Goal: Information Seeking & Learning: Check status

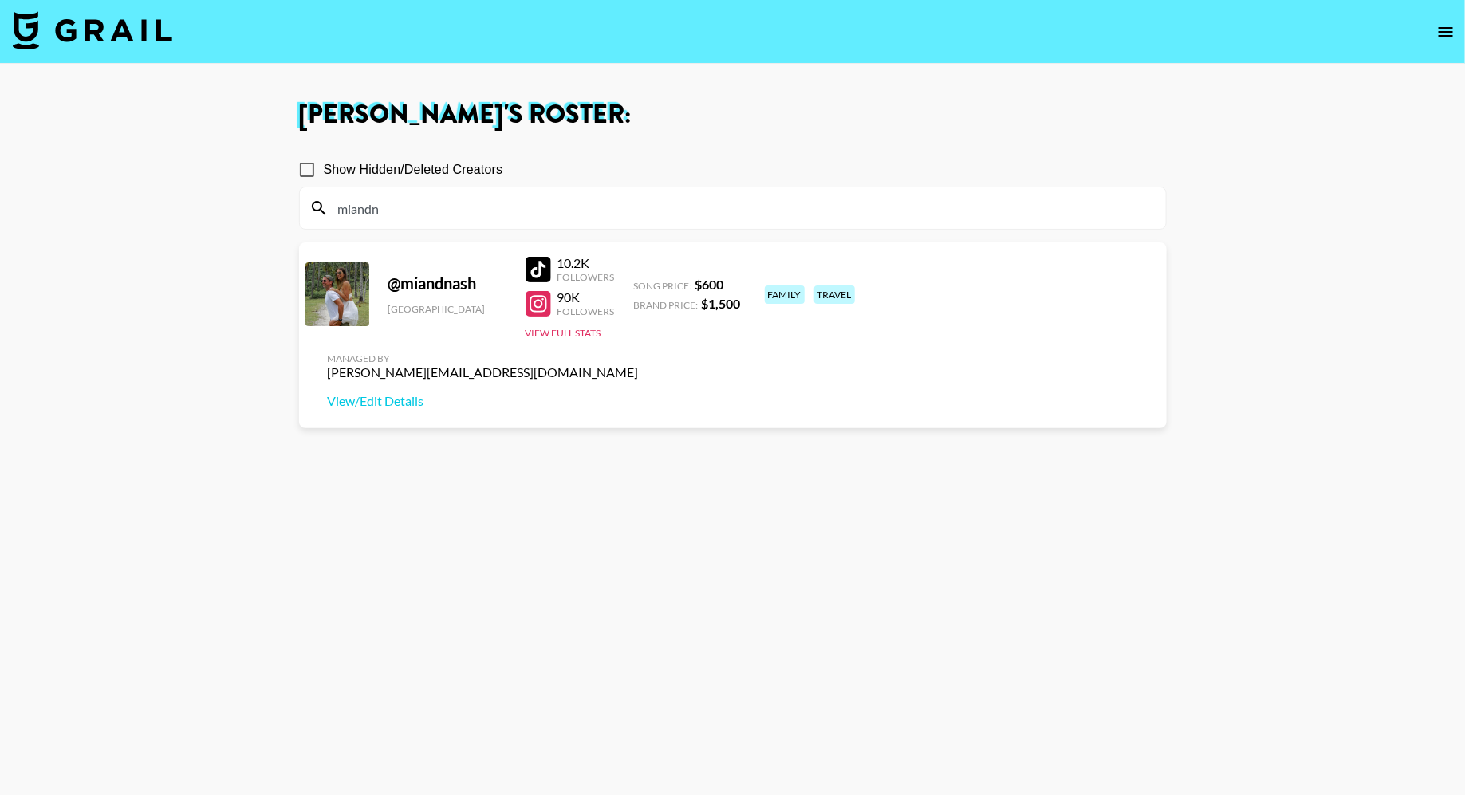
click at [132, 37] on img at bounding box center [92, 30] width 159 height 38
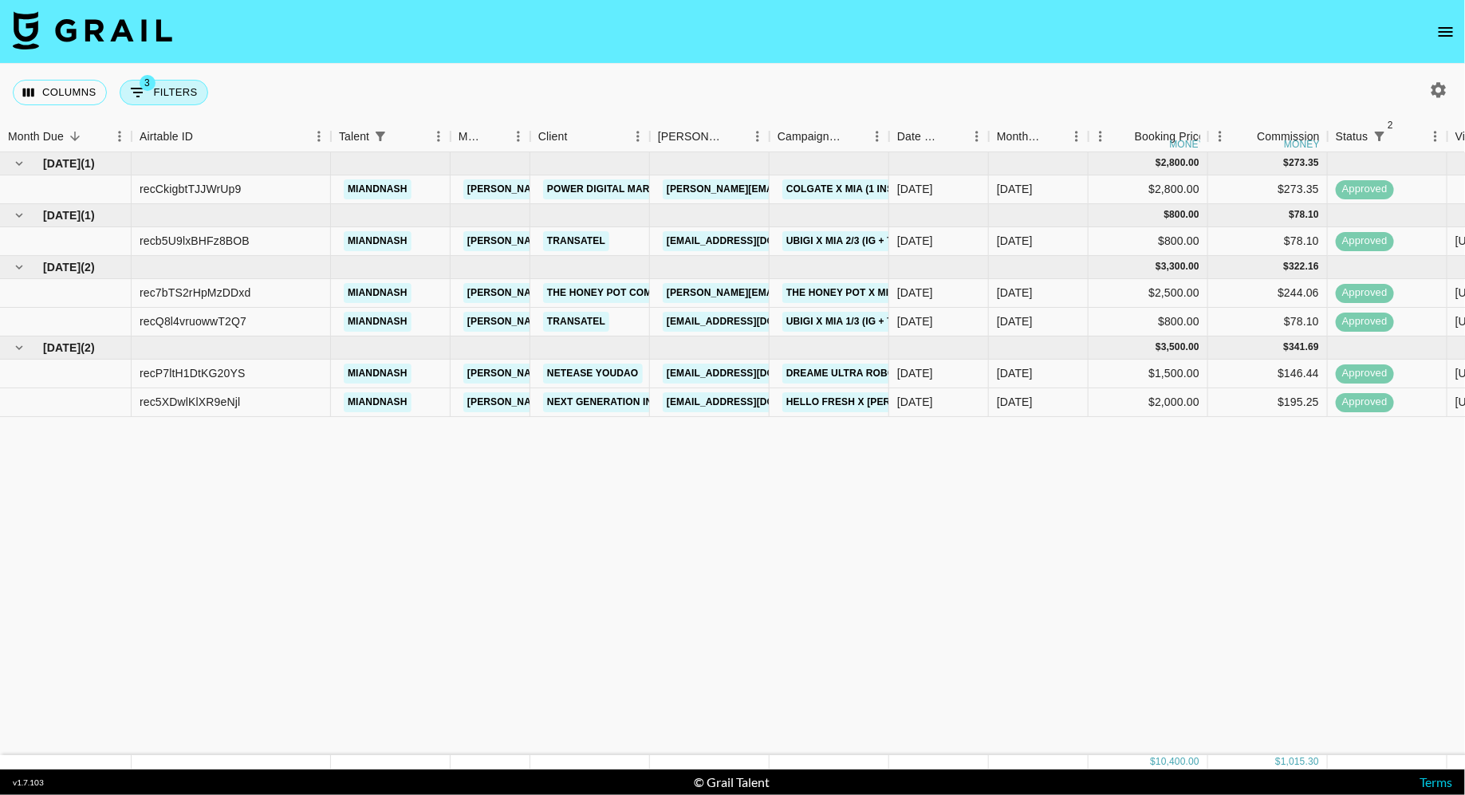
click at [157, 99] on button "3 Filters" at bounding box center [164, 93] width 89 height 26
select select "status"
select select "isNotAnyOf"
select select "status"
select select "approved"
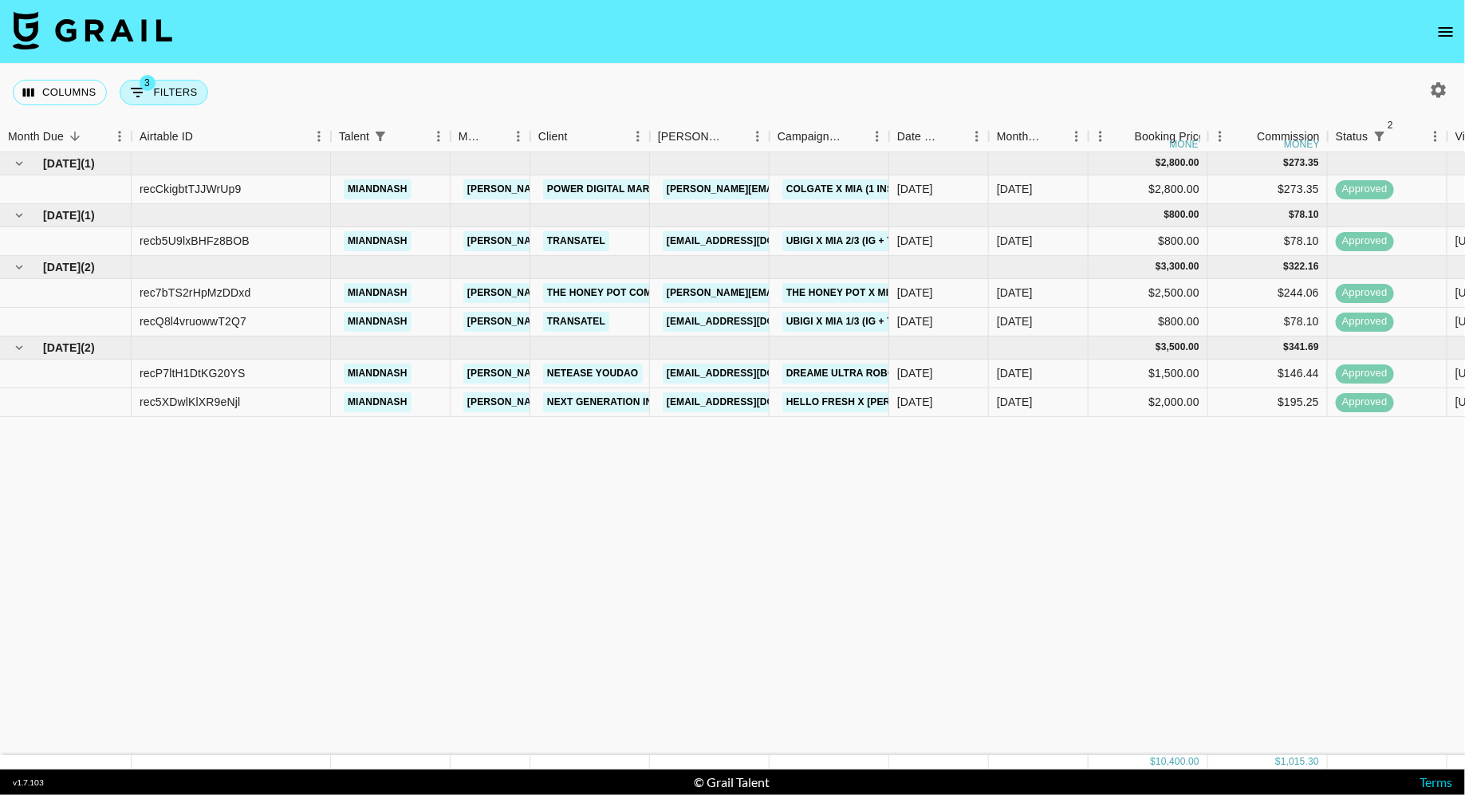
select select "talentName"
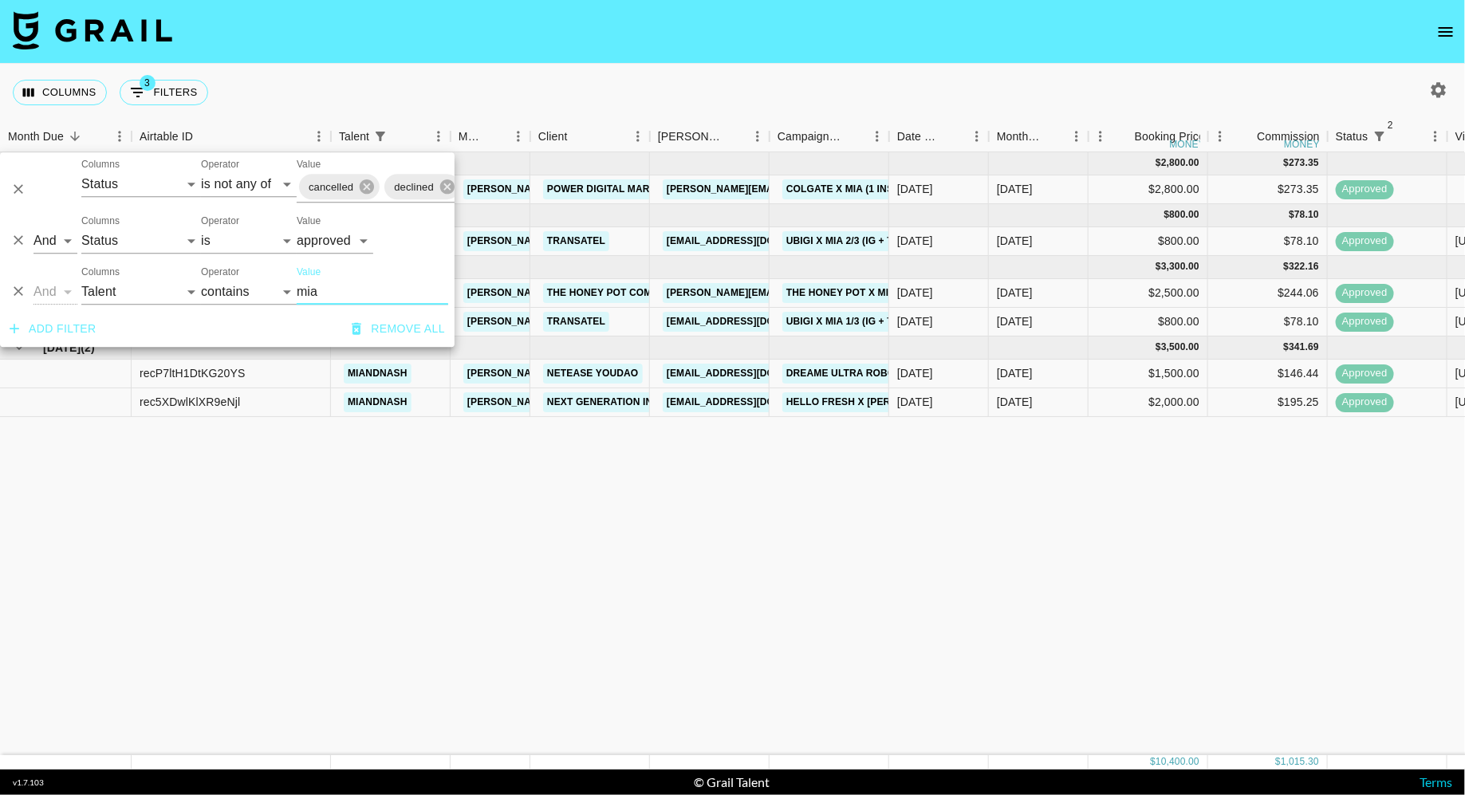
click at [336, 289] on input "mia" at bounding box center [372, 292] width 151 height 26
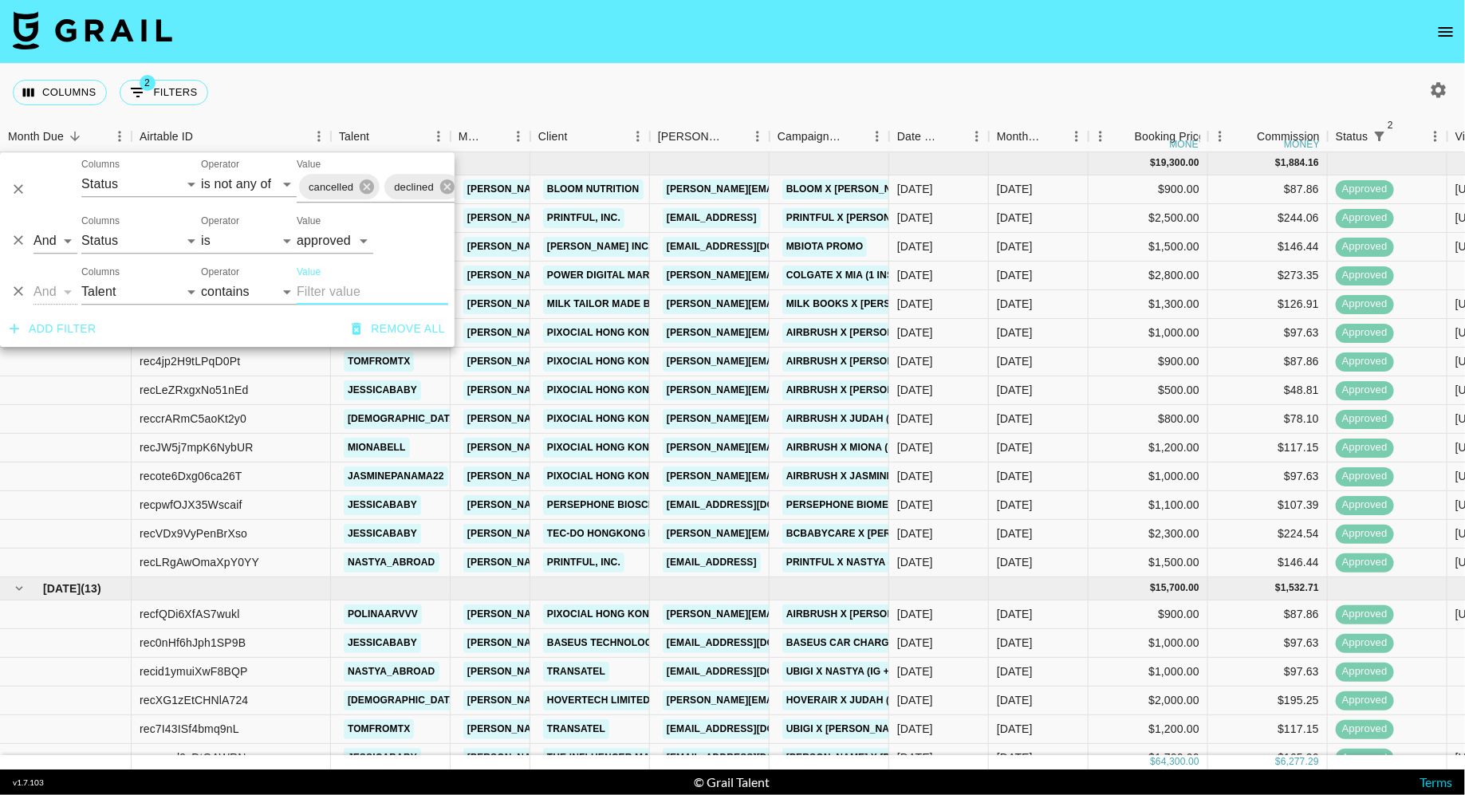
click at [628, 81] on div "Columns 2 Filters + Booking" at bounding box center [732, 92] width 1465 height 57
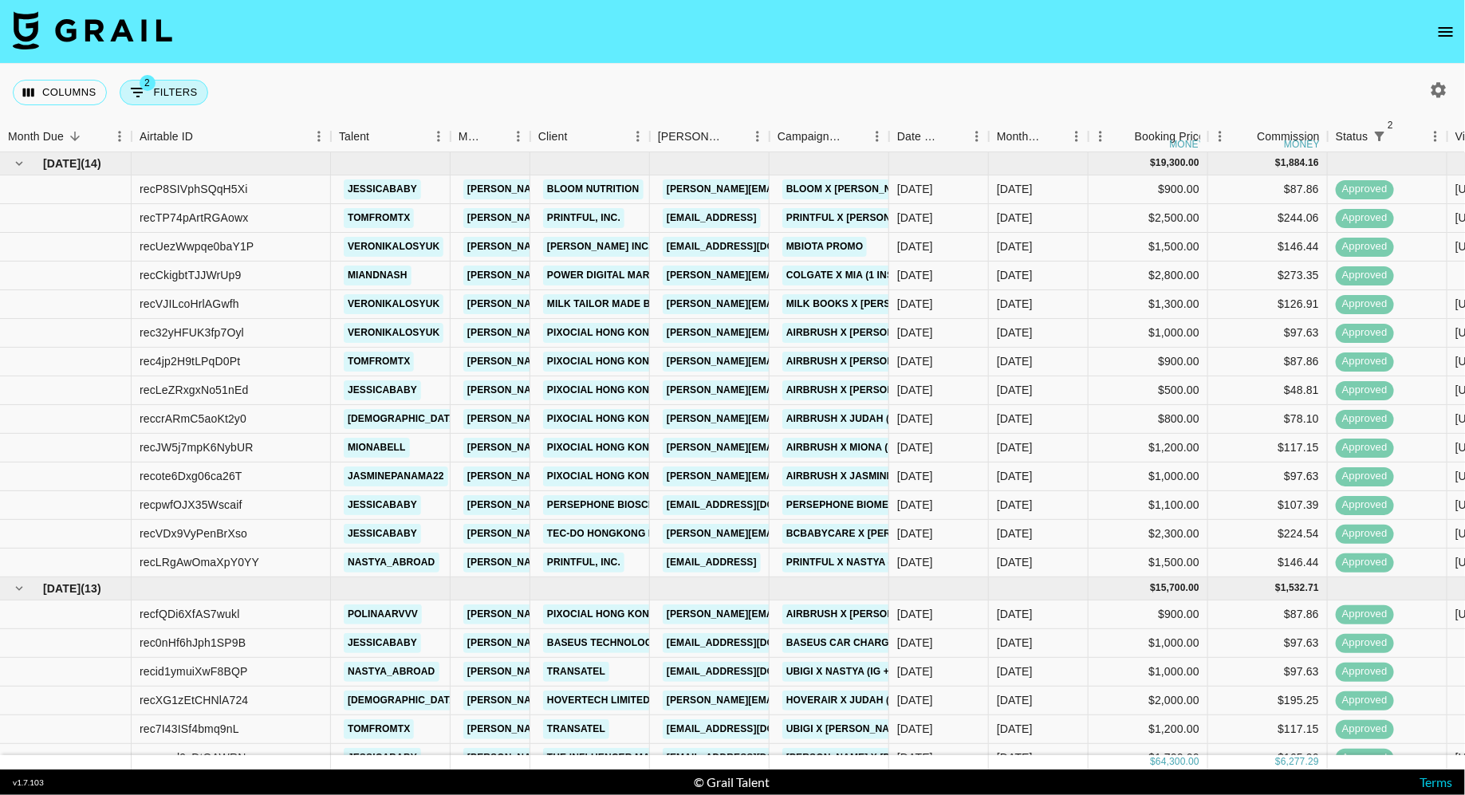
click at [163, 87] on button "2 Filters" at bounding box center [164, 93] width 89 height 26
select select "status"
select select "isNotAnyOf"
select select "status"
select select "approved"
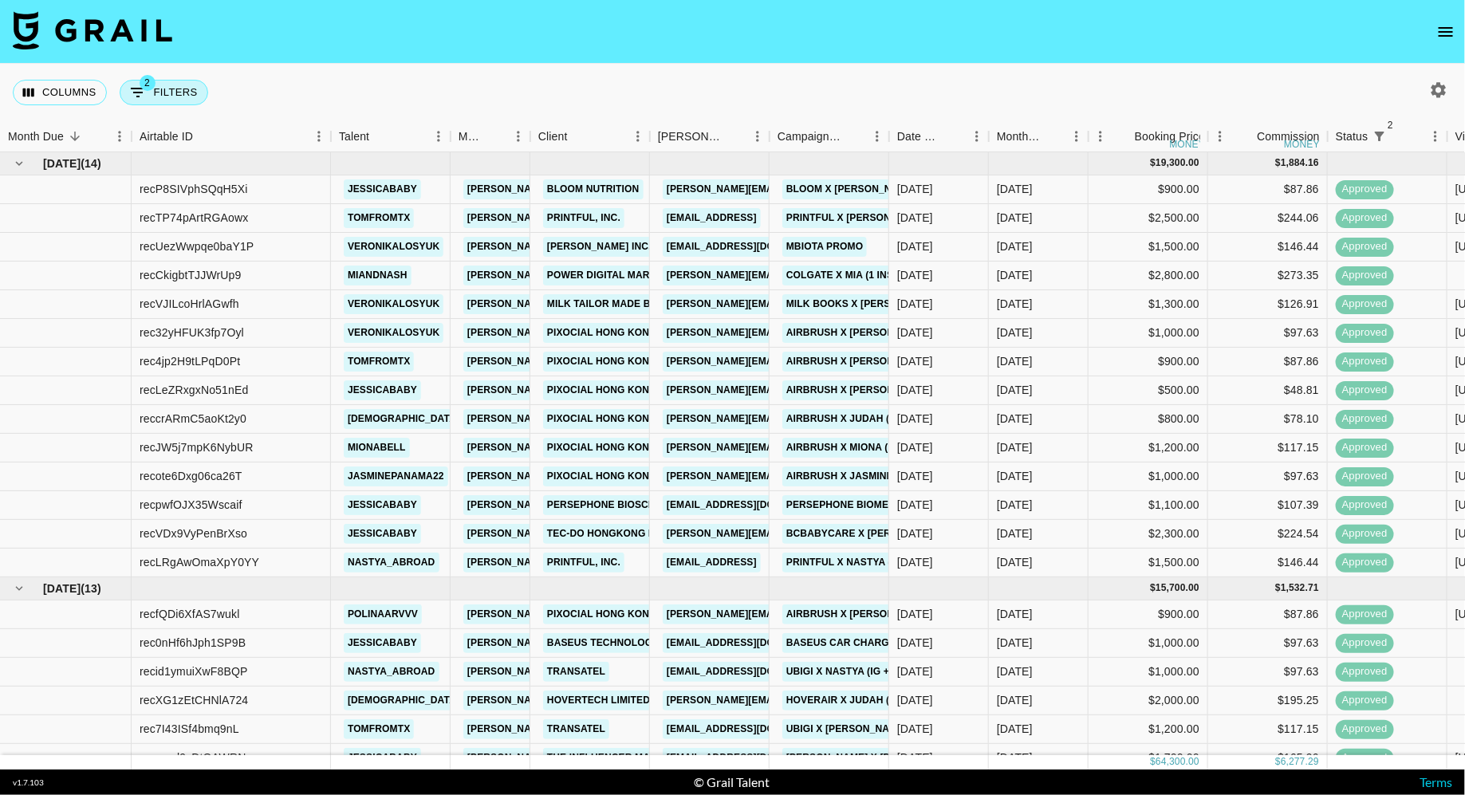
select select "talentName"
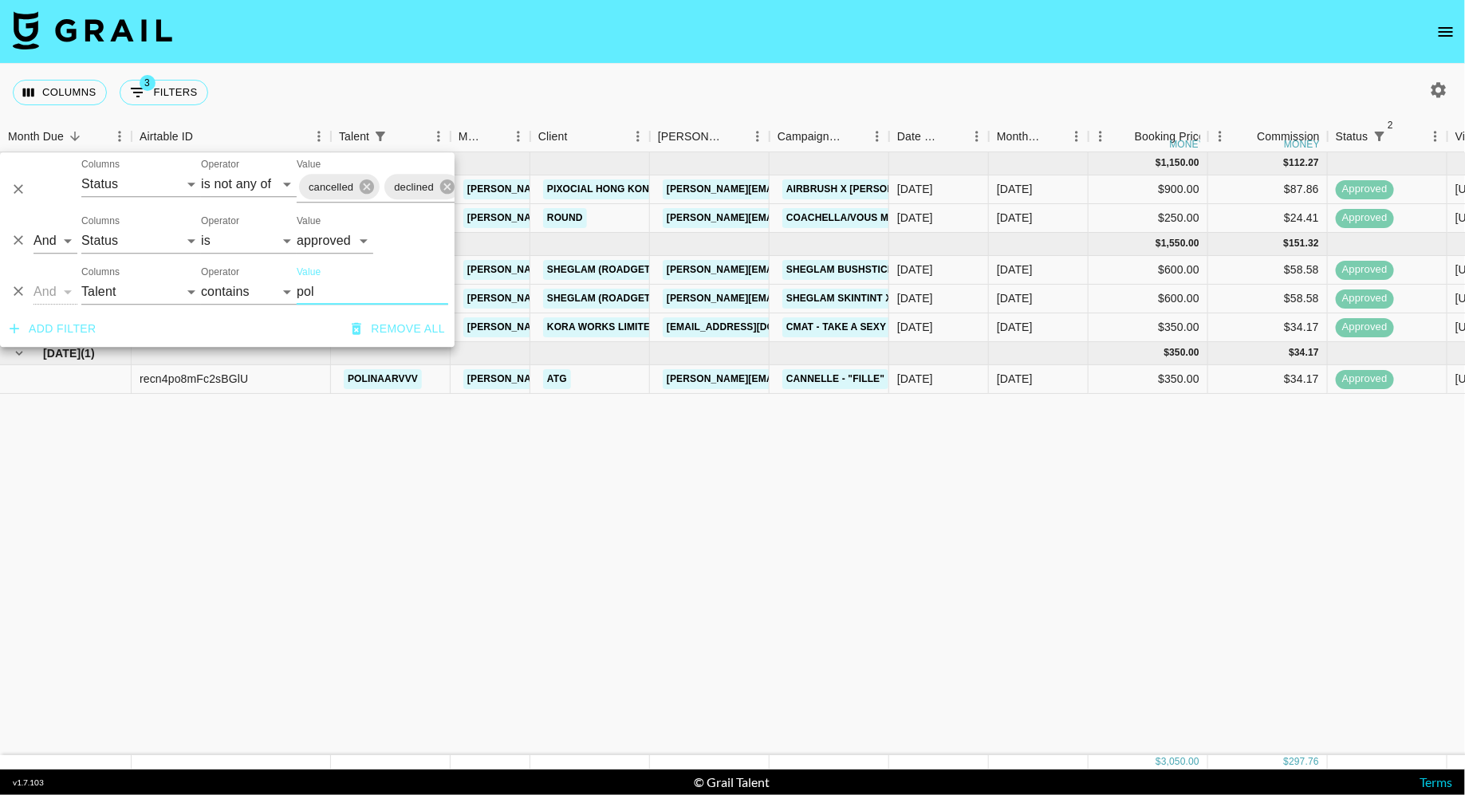
type input "pol"
click at [790, 94] on div "Columns 3 Filters + Booking" at bounding box center [732, 92] width 1465 height 57
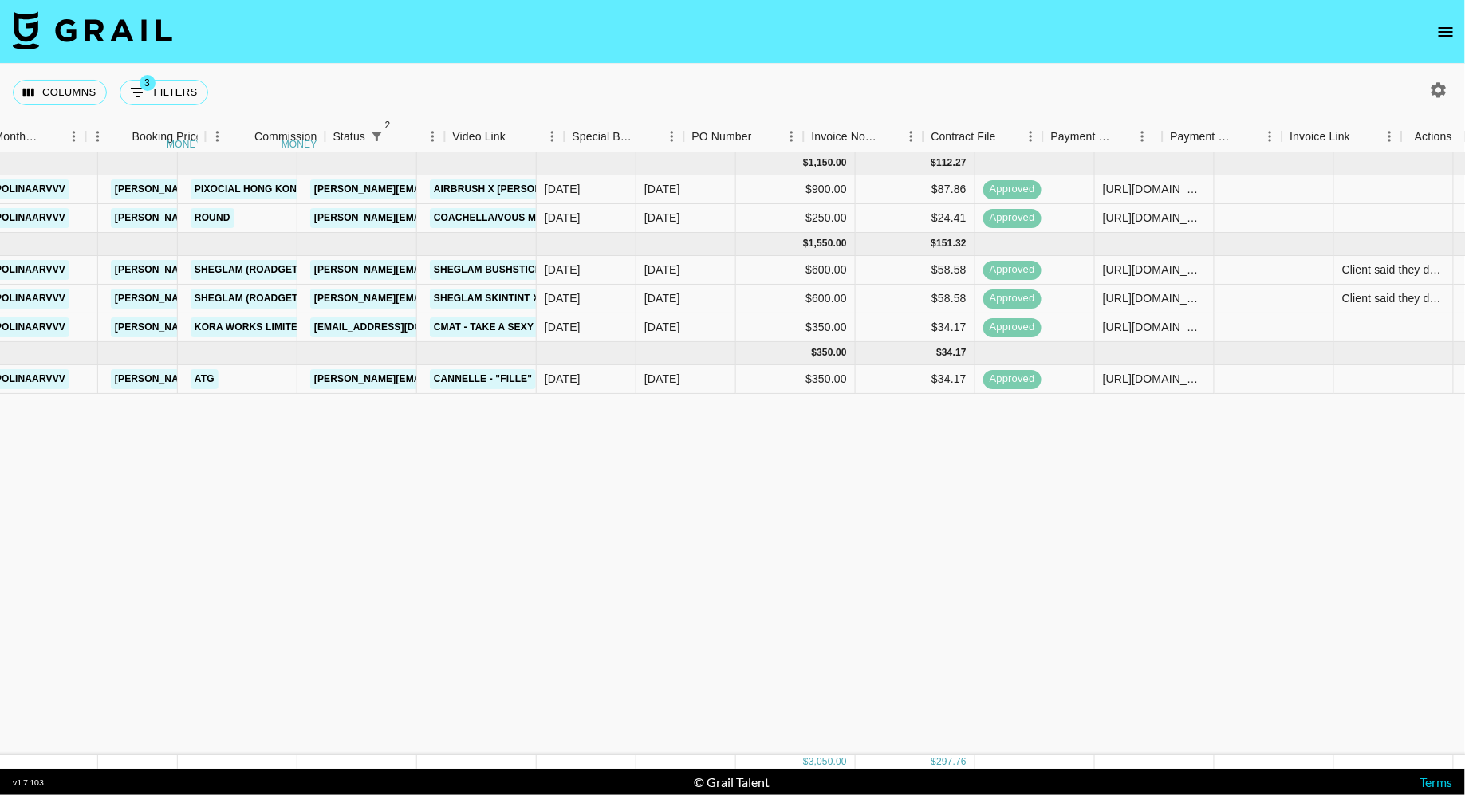
scroll to position [0, 1002]
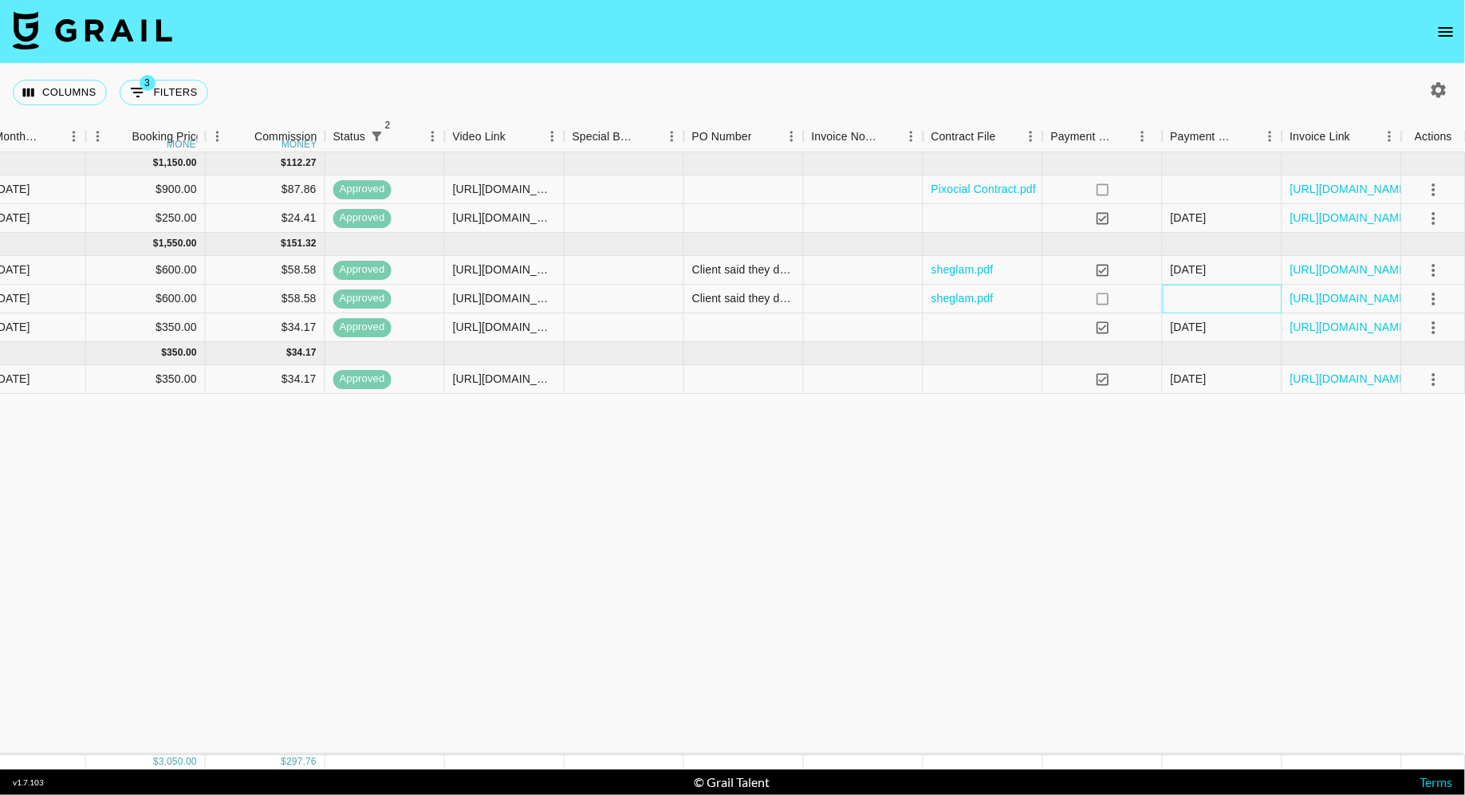
click at [1214, 296] on div at bounding box center [1223, 299] width 120 height 29
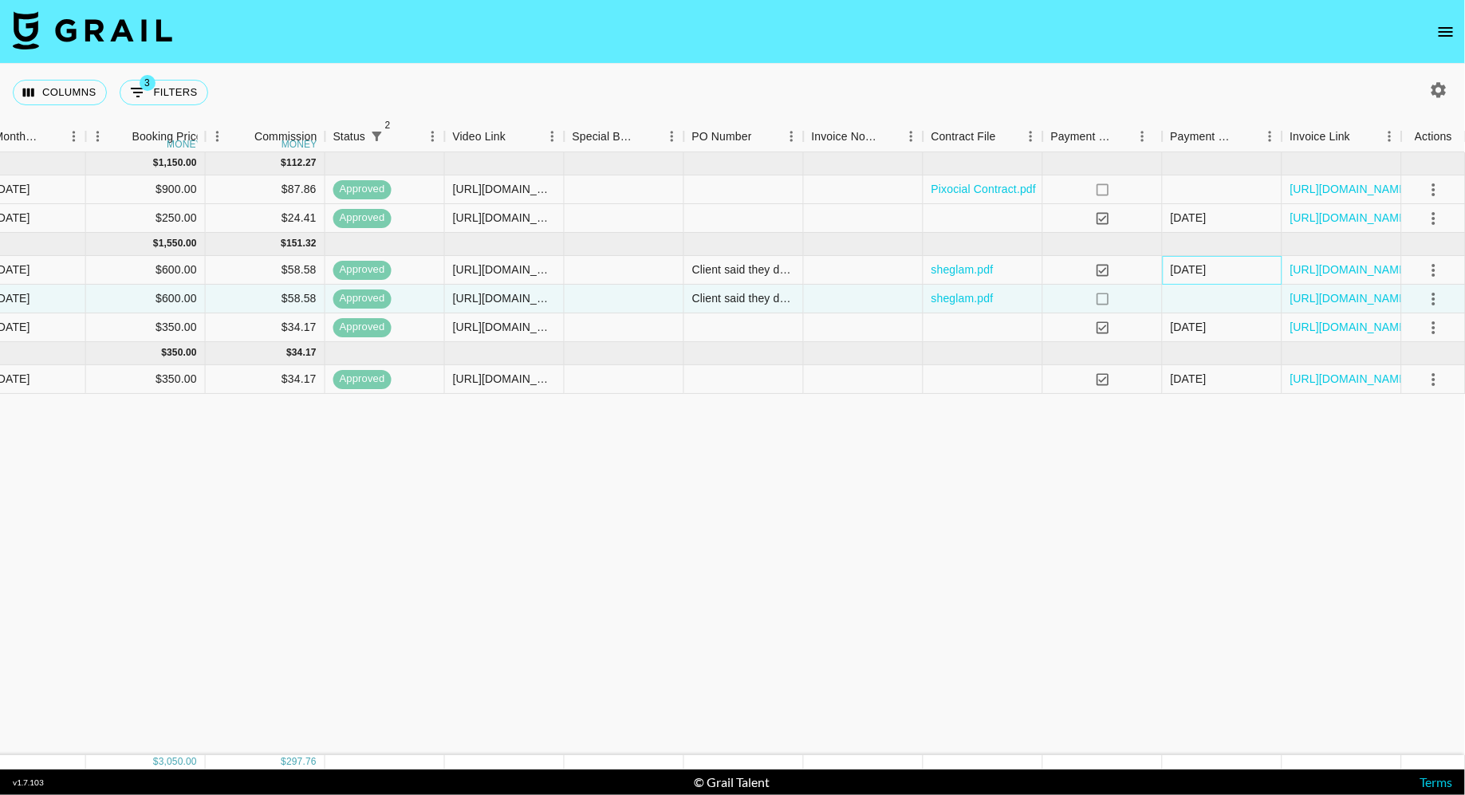
click at [1252, 272] on div "[DATE]" at bounding box center [1223, 270] width 120 height 29
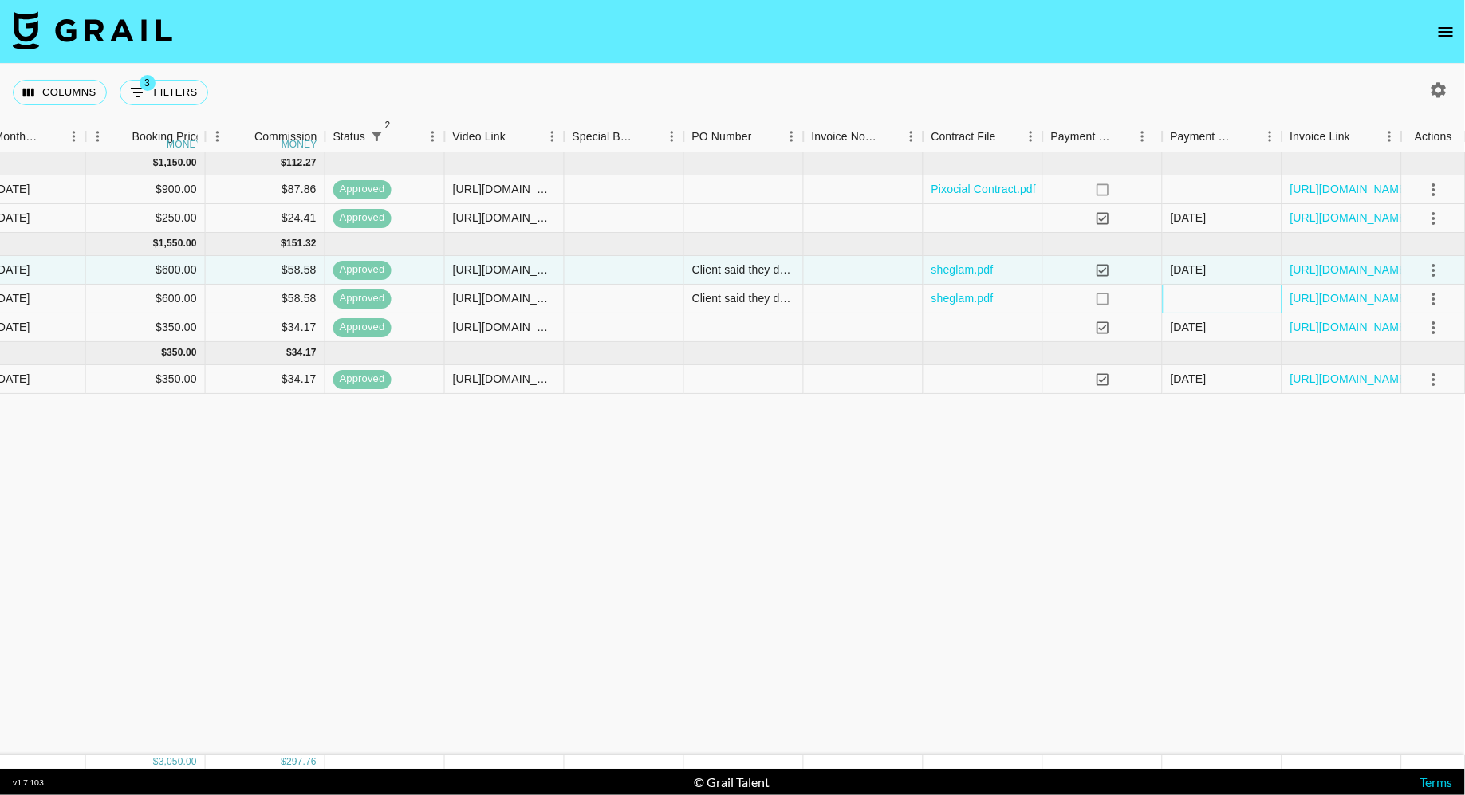
click at [1245, 303] on div at bounding box center [1223, 299] width 120 height 29
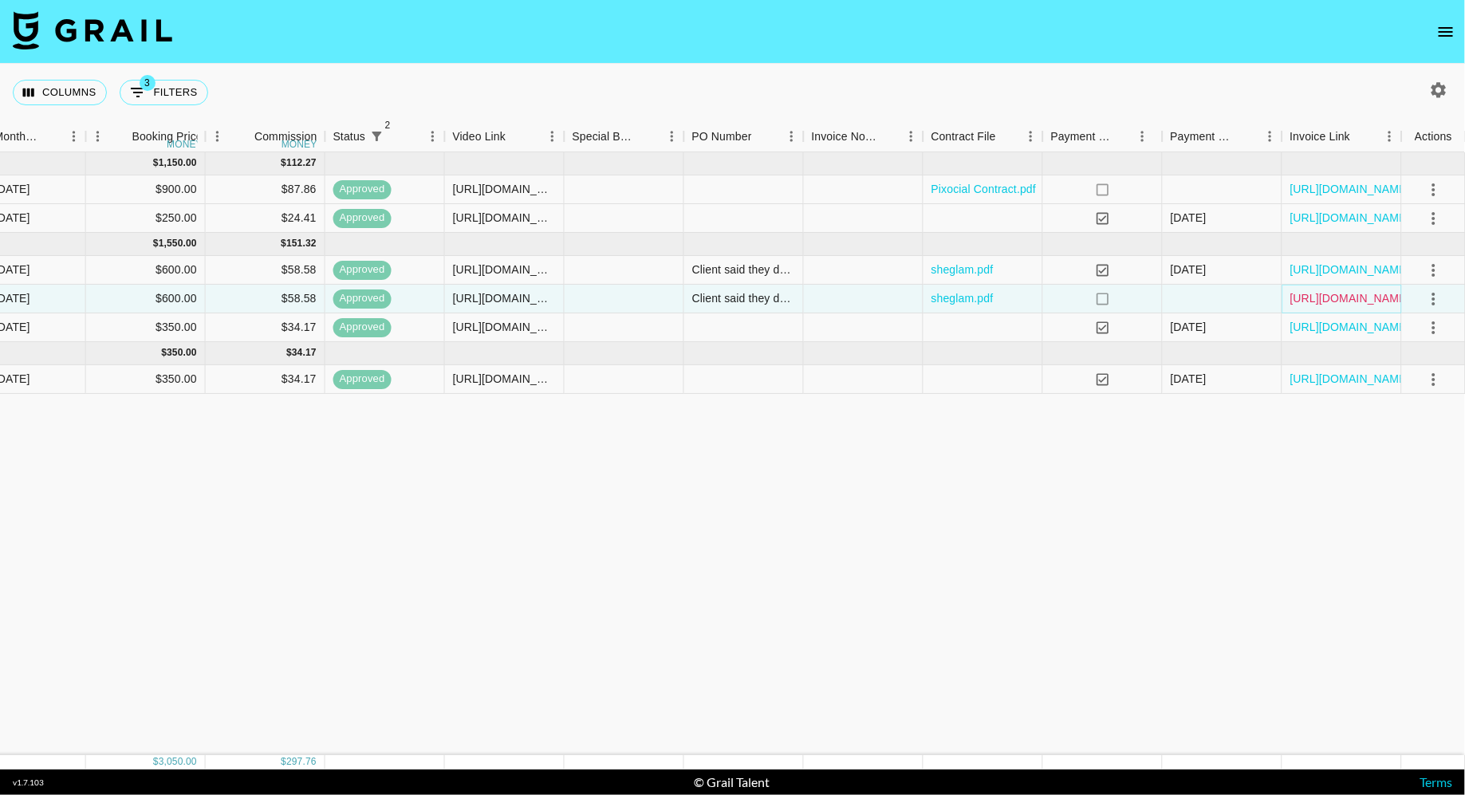
click at [1319, 298] on link "[URL][DOMAIN_NAME]" at bounding box center [1350, 298] width 120 height 16
click at [1245, 196] on div at bounding box center [1223, 189] width 120 height 29
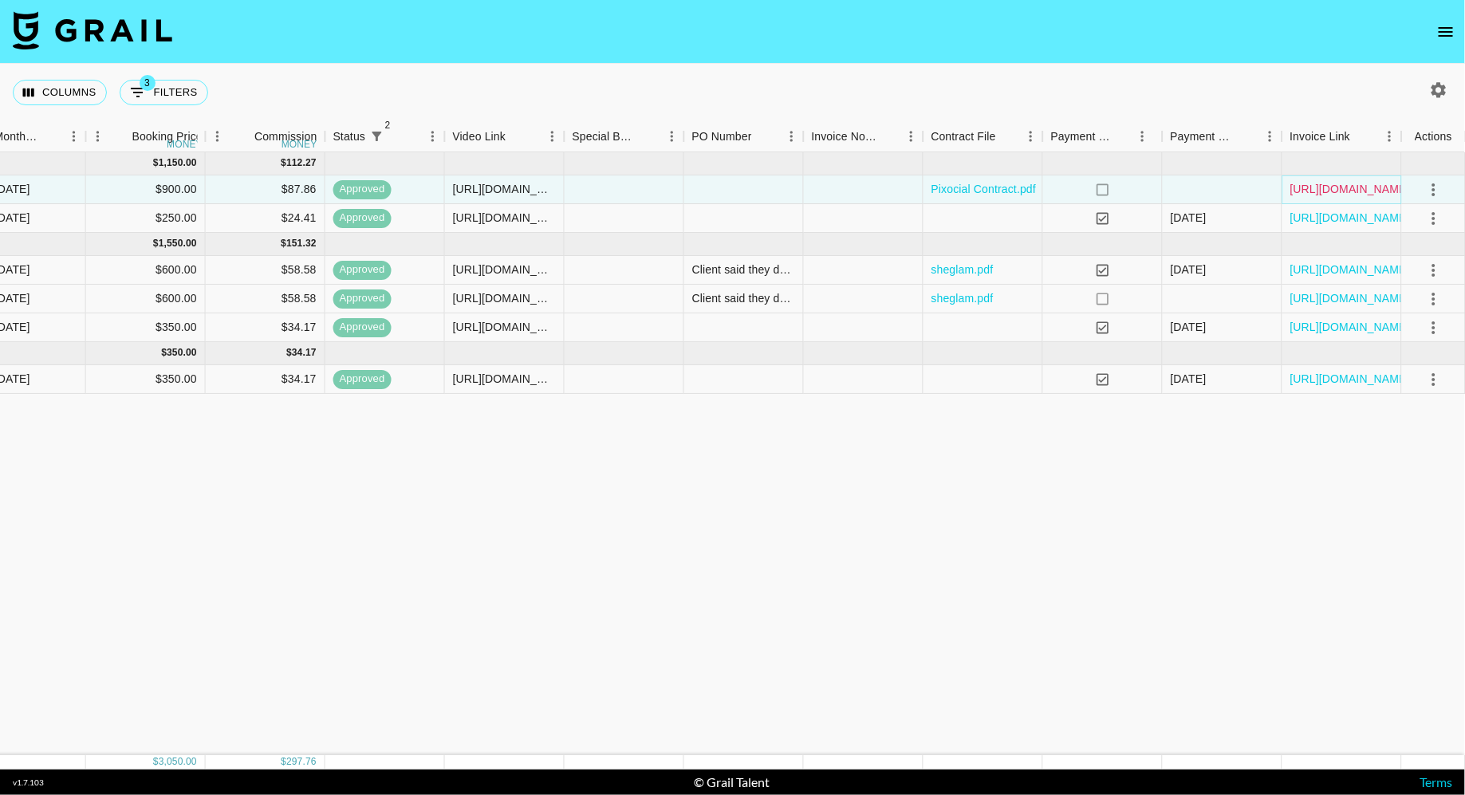
click at [1319, 195] on link "[URL][DOMAIN_NAME]" at bounding box center [1350, 189] width 120 height 16
click at [1234, 438] on div "[DATE] ( 2 ) $ 1,150.00 $ 112.27 recfQDi6XfAS7wukl polinaarvvv [PERSON_NAME][EM…" at bounding box center [232, 453] width 2468 height 603
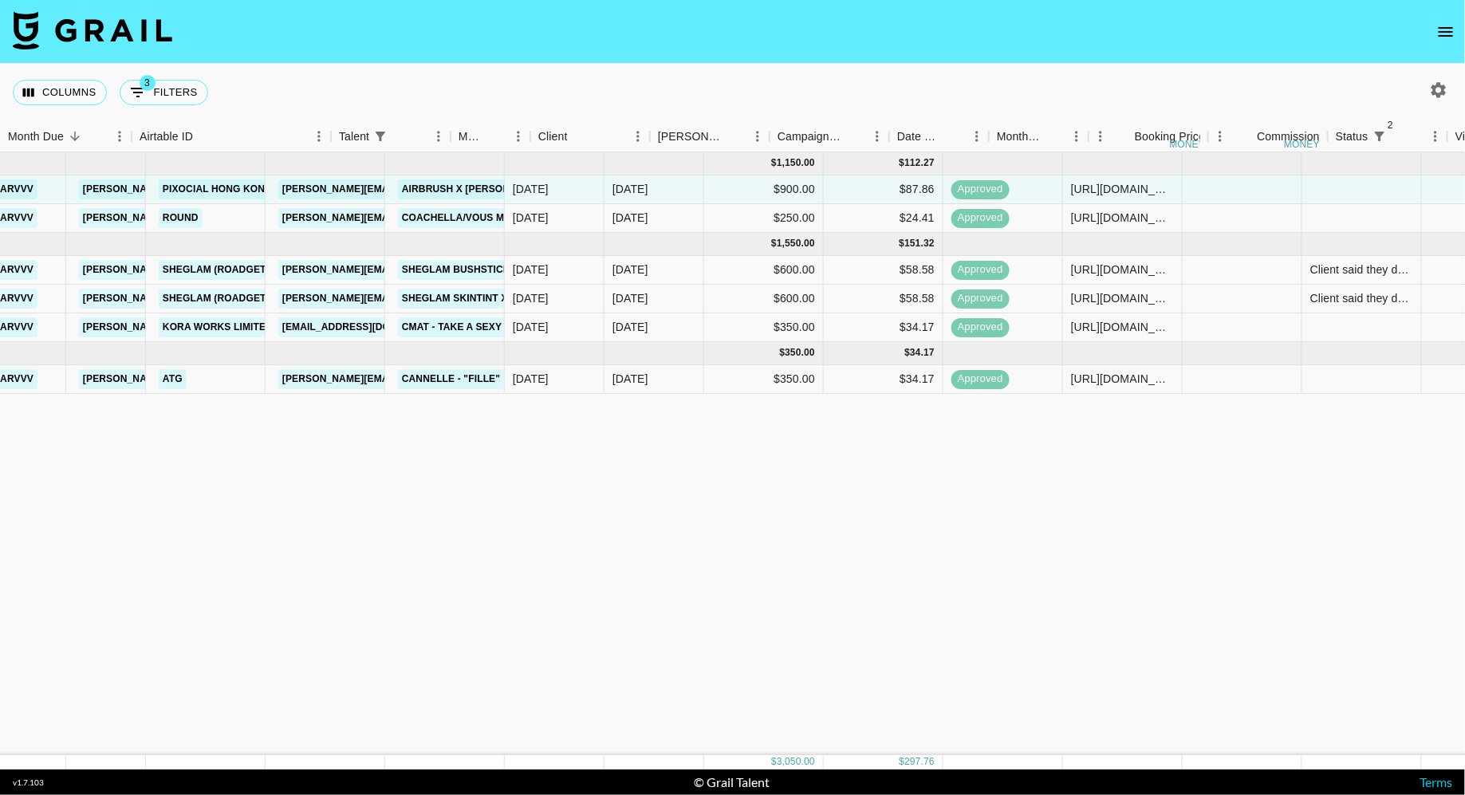
scroll to position [0, 0]
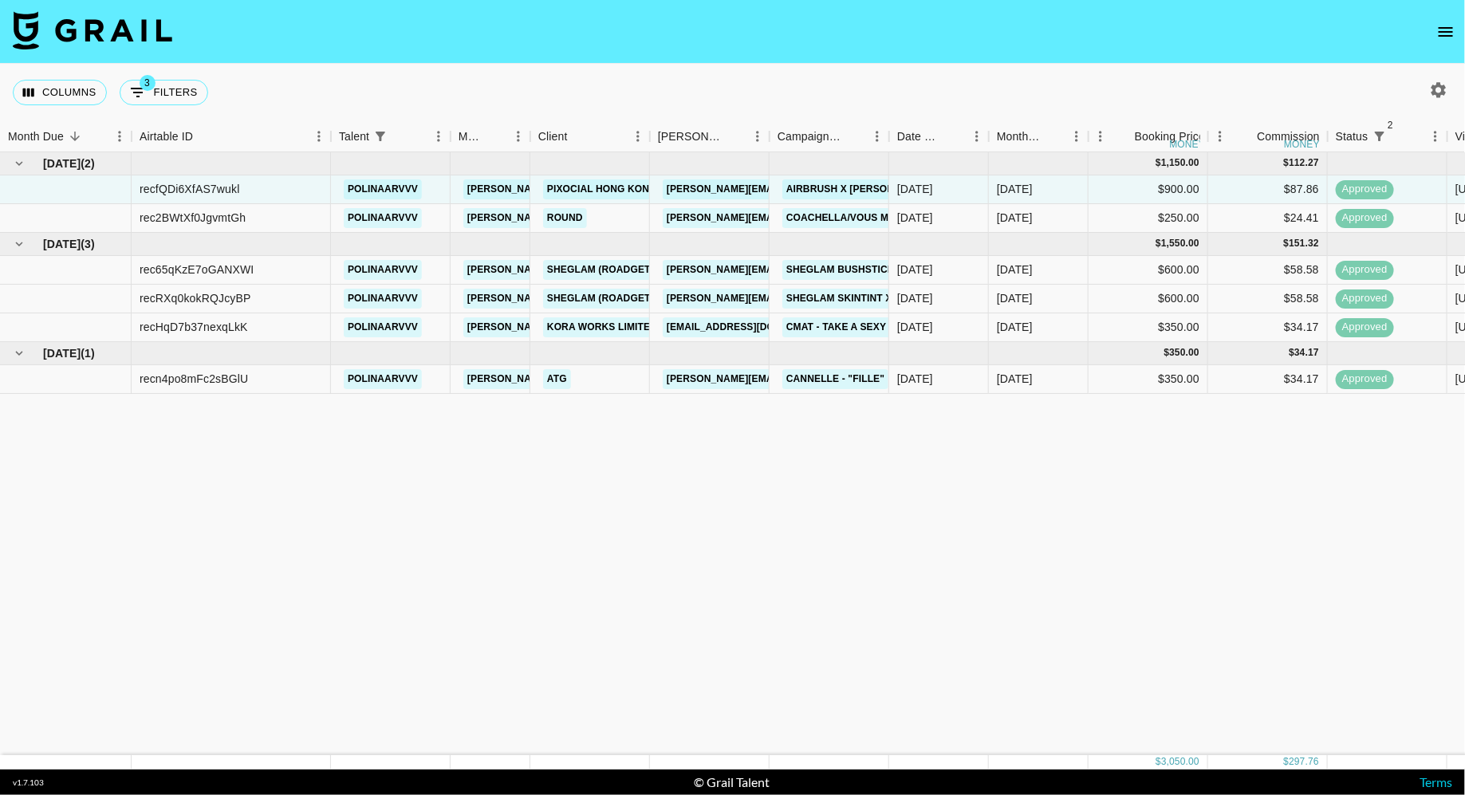
click at [145, 113] on div "Columns 3 Filters + Booking" at bounding box center [114, 92] width 202 height 57
click at [158, 101] on button "3 Filters" at bounding box center [164, 93] width 89 height 26
select select "status"
select select "isNotAnyOf"
select select "status"
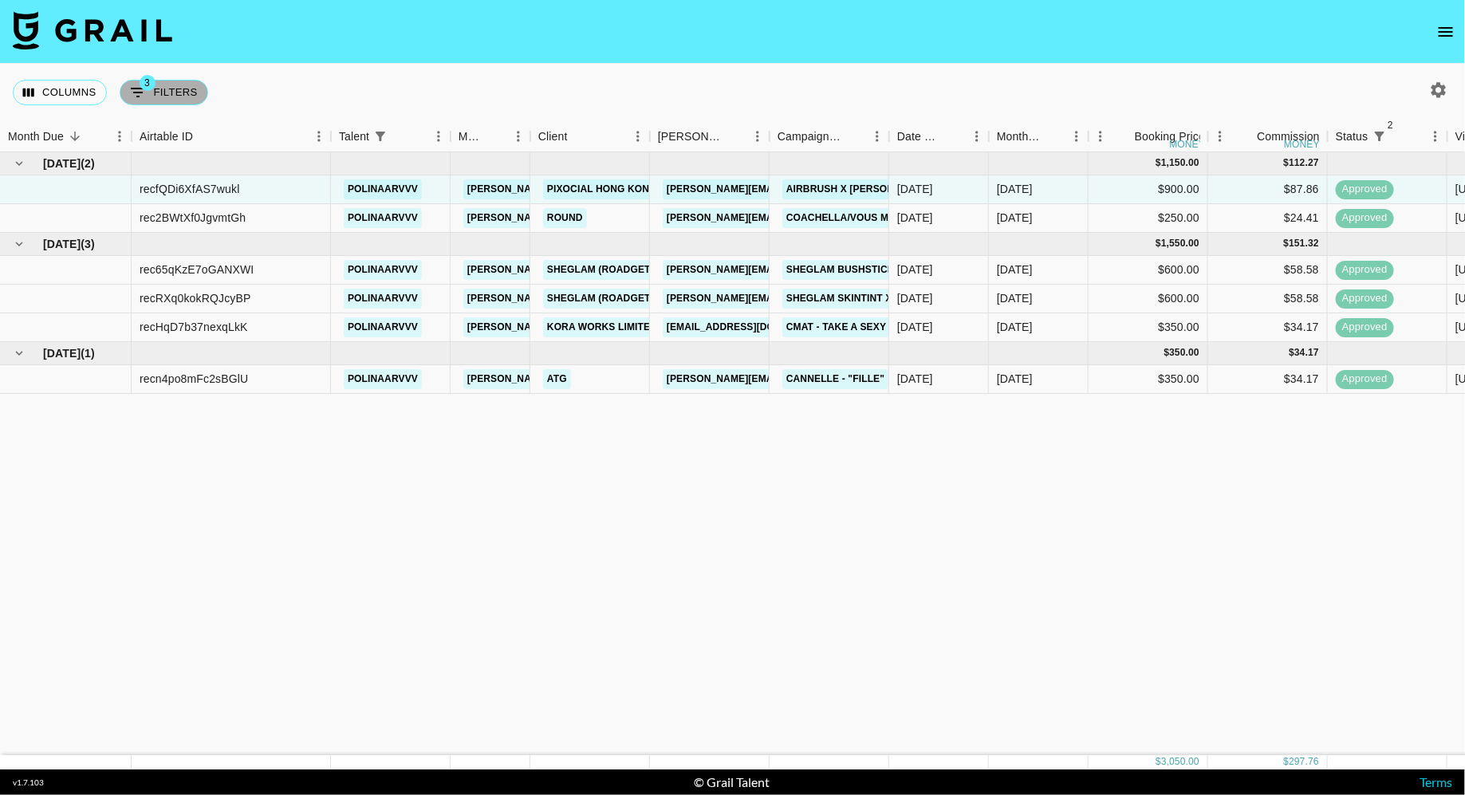
select select "approved"
select select "talentName"
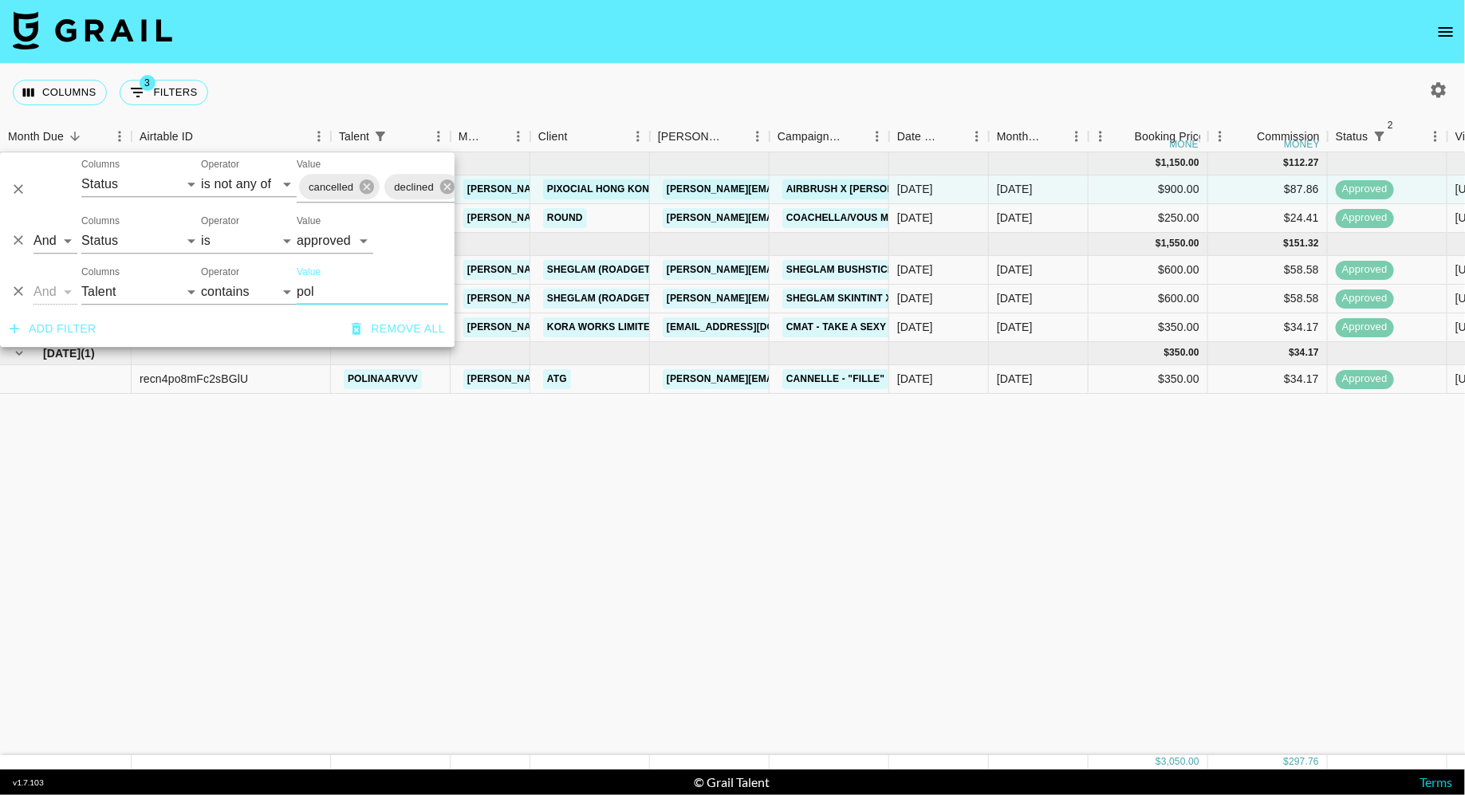
click at [327, 291] on input "pol" at bounding box center [372, 292] width 151 height 26
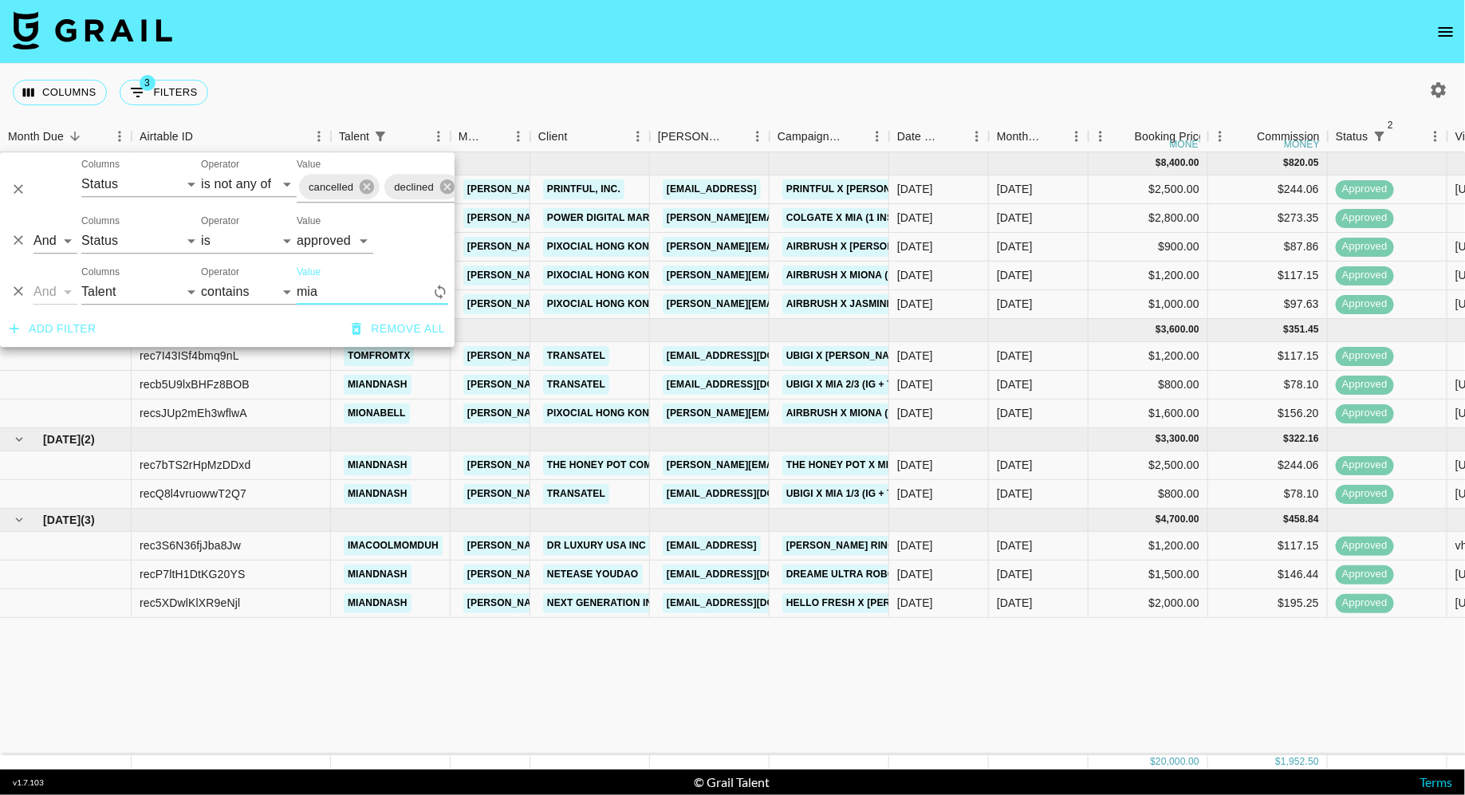
type input "mia"
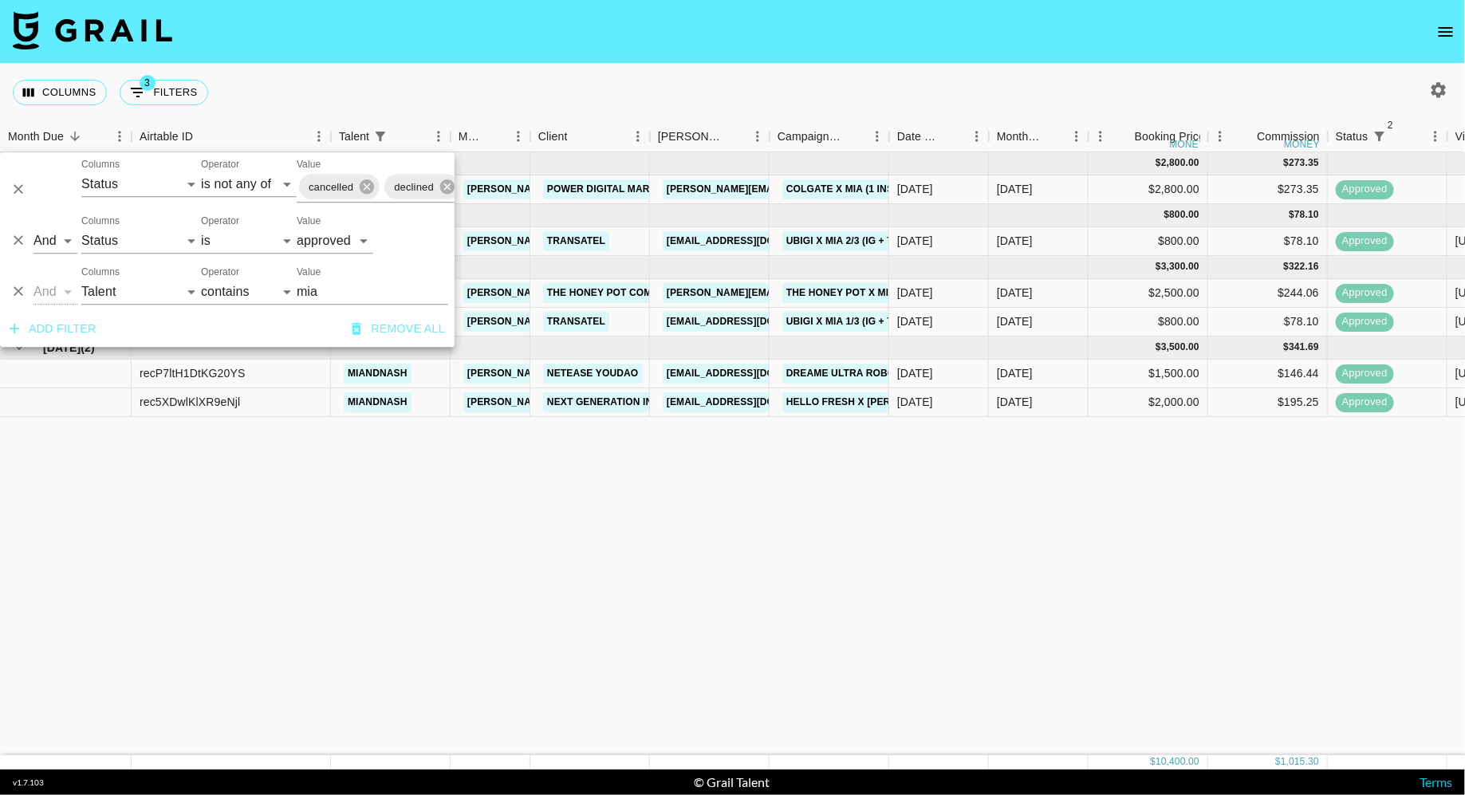
click at [891, 526] on div "[DATE] ( 1 ) $ 2,800.00 $ 273.35 recCkigbtTJJWrUp9 miandnash [PERSON_NAME][EMAI…" at bounding box center [1234, 453] width 2468 height 603
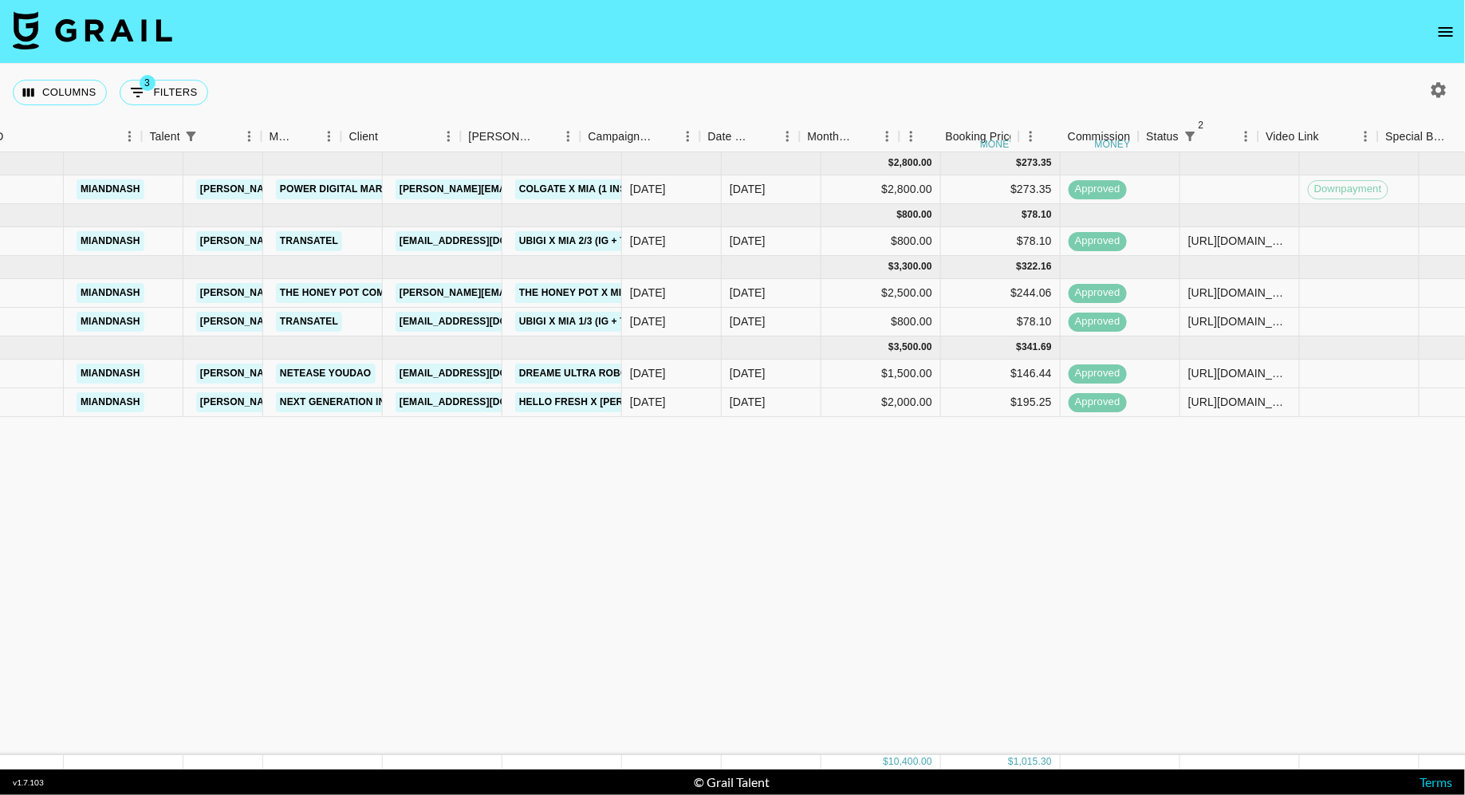
scroll to position [0, 189]
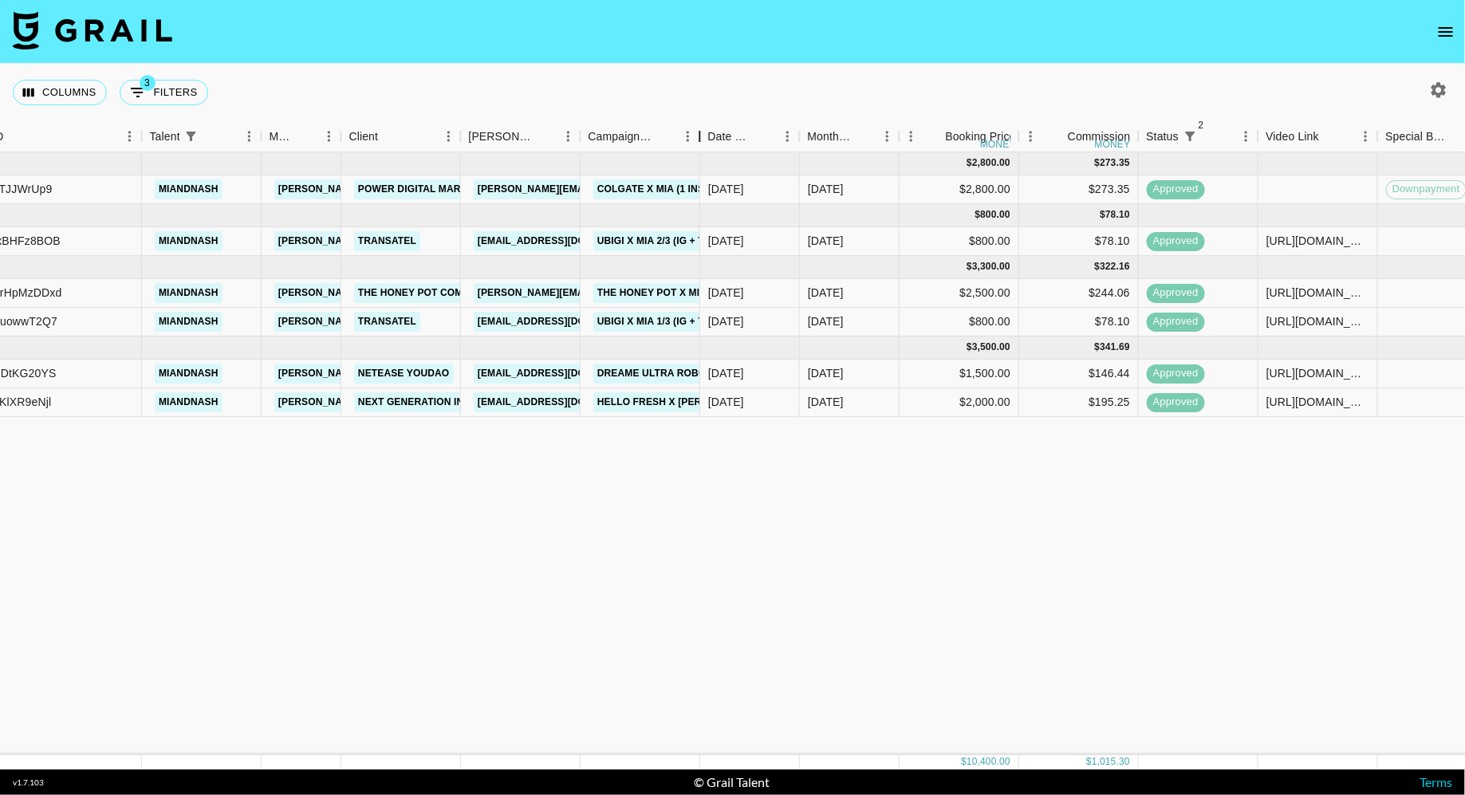
drag, startPoint x: 699, startPoint y: 132, endPoint x: 810, endPoint y: 132, distance: 110.8
click at [710, 132] on div "Campaign (Type)" at bounding box center [700, 136] width 19 height 31
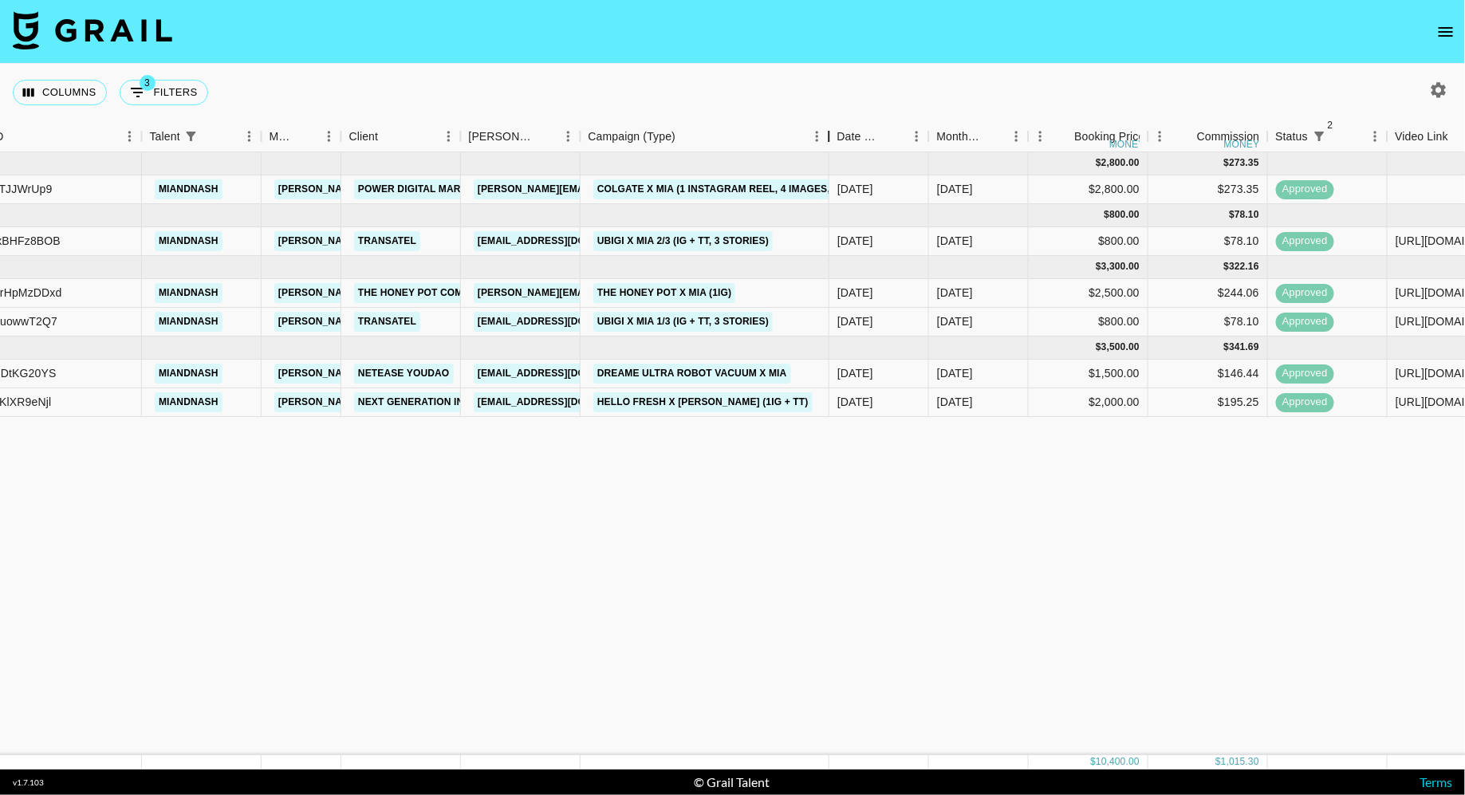
drag, startPoint x: 810, startPoint y: 132, endPoint x: 831, endPoint y: 131, distance: 20.7
click at [831, 131] on div "Campaign (Type)" at bounding box center [828, 136] width 19 height 31
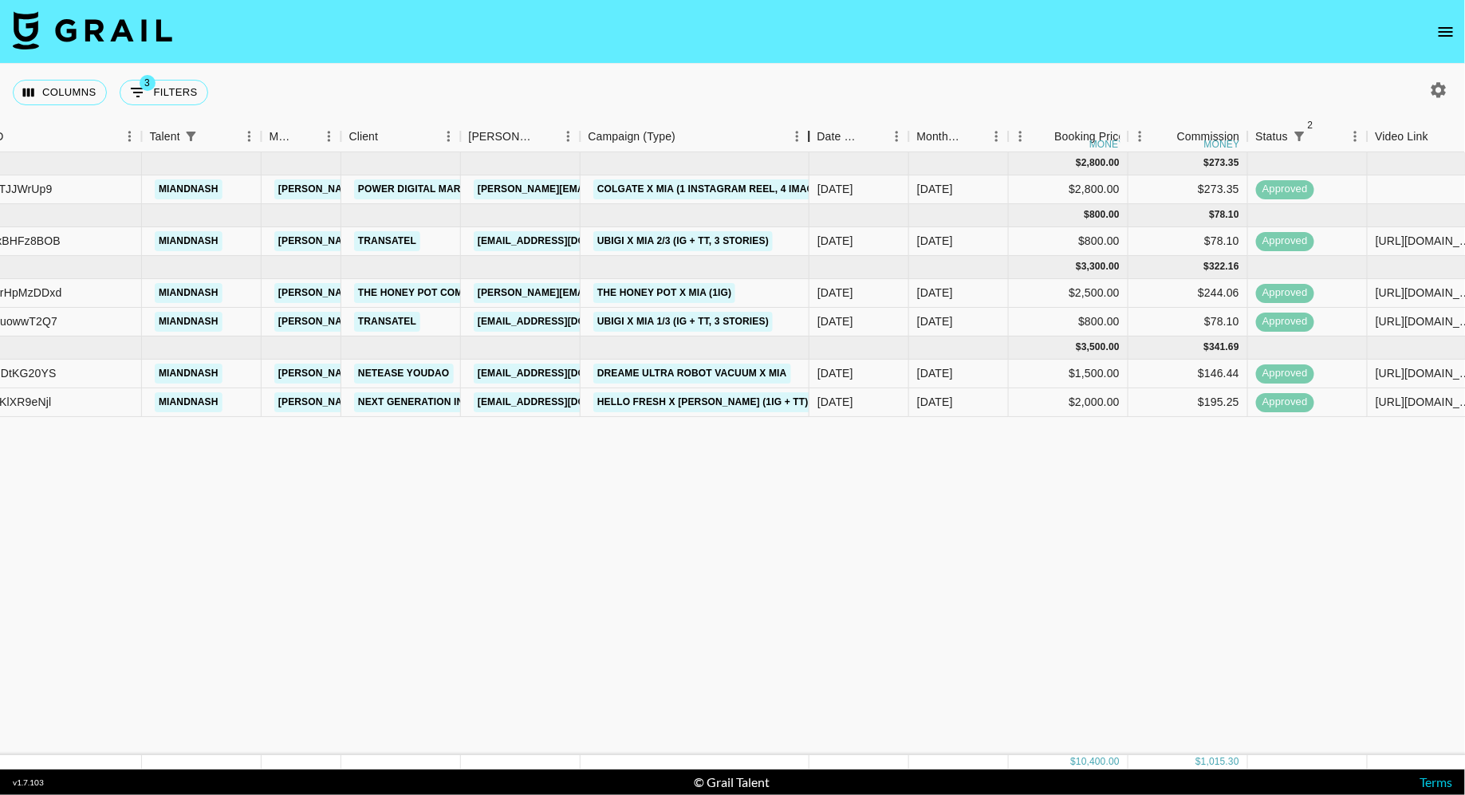
drag, startPoint x: 831, startPoint y: 131, endPoint x: 809, endPoint y: 131, distance: 21.5
click at [809, 131] on div "Campaign (Type)" at bounding box center [808, 136] width 19 height 31
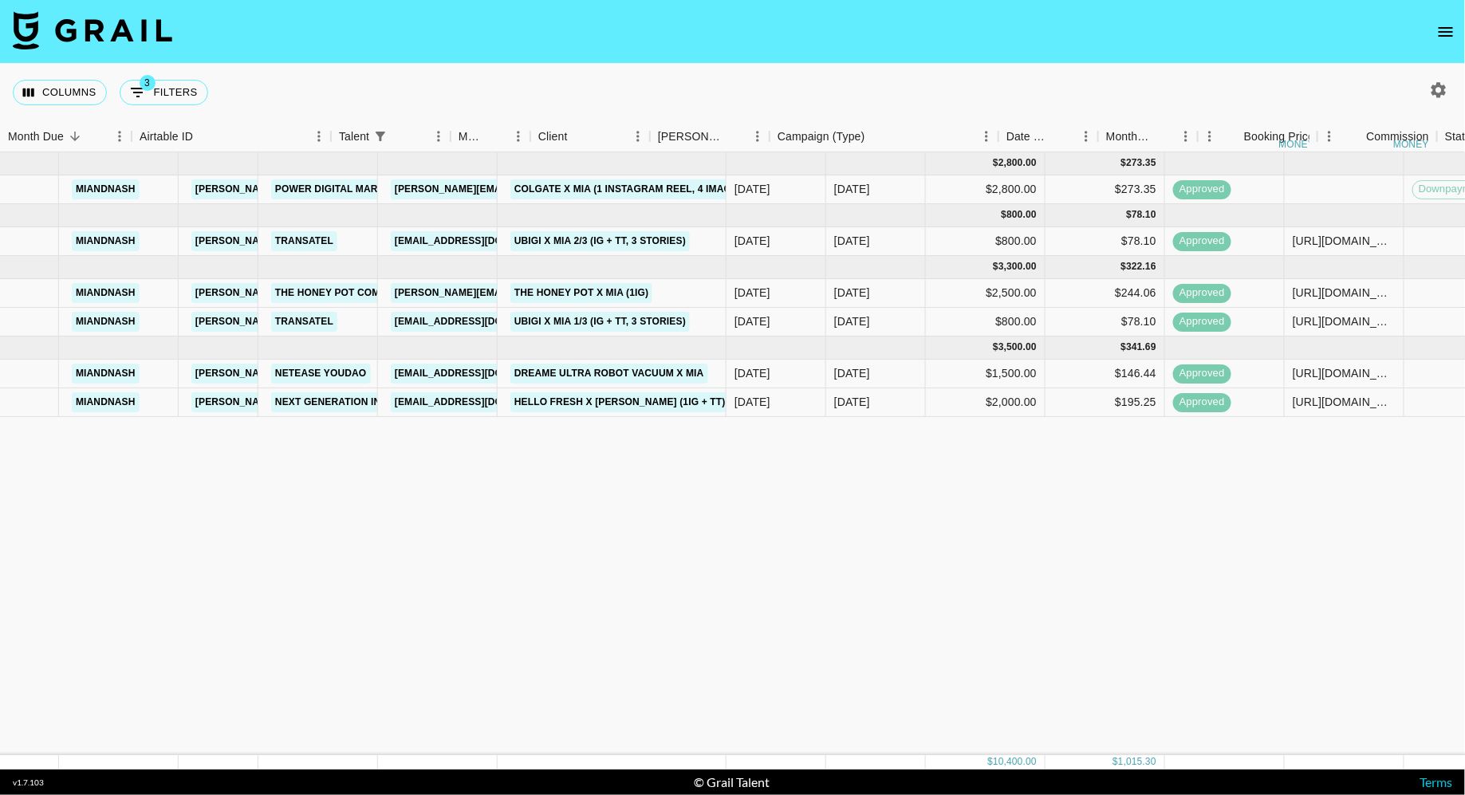
scroll to position [0, 0]
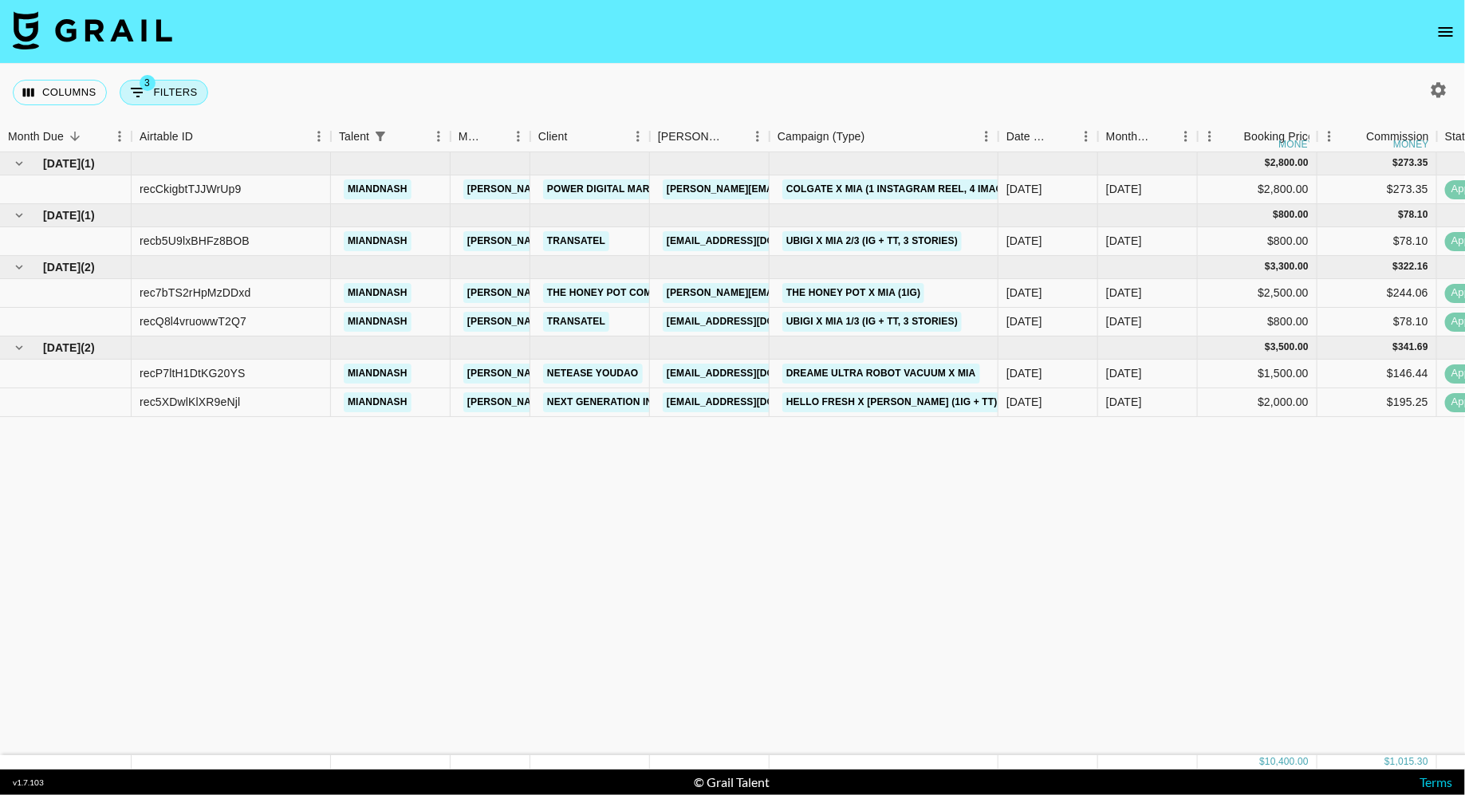
click at [161, 88] on button "3 Filters" at bounding box center [164, 93] width 89 height 26
select select "status"
select select "isNotAnyOf"
select select "status"
select select "approved"
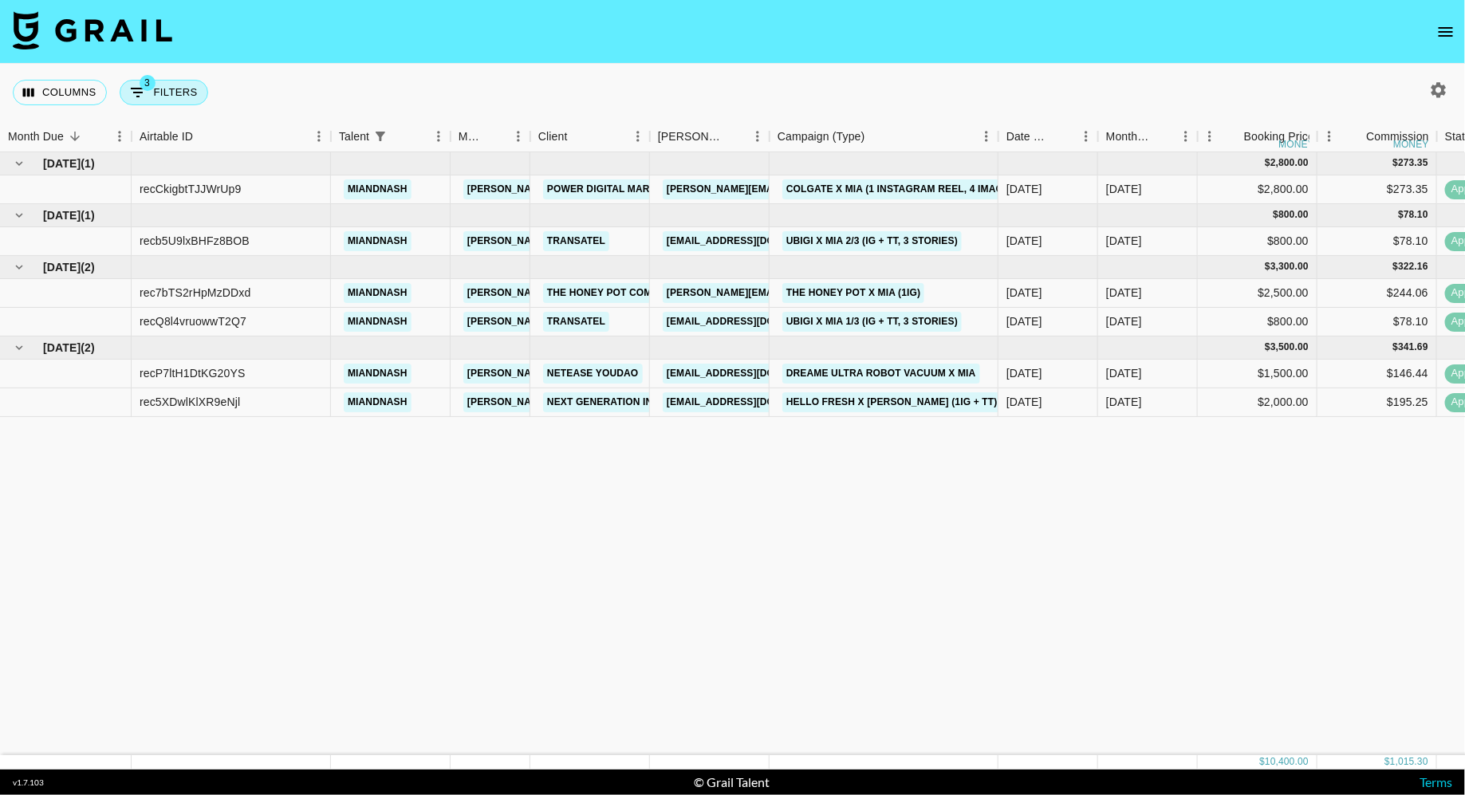
select select "talentName"
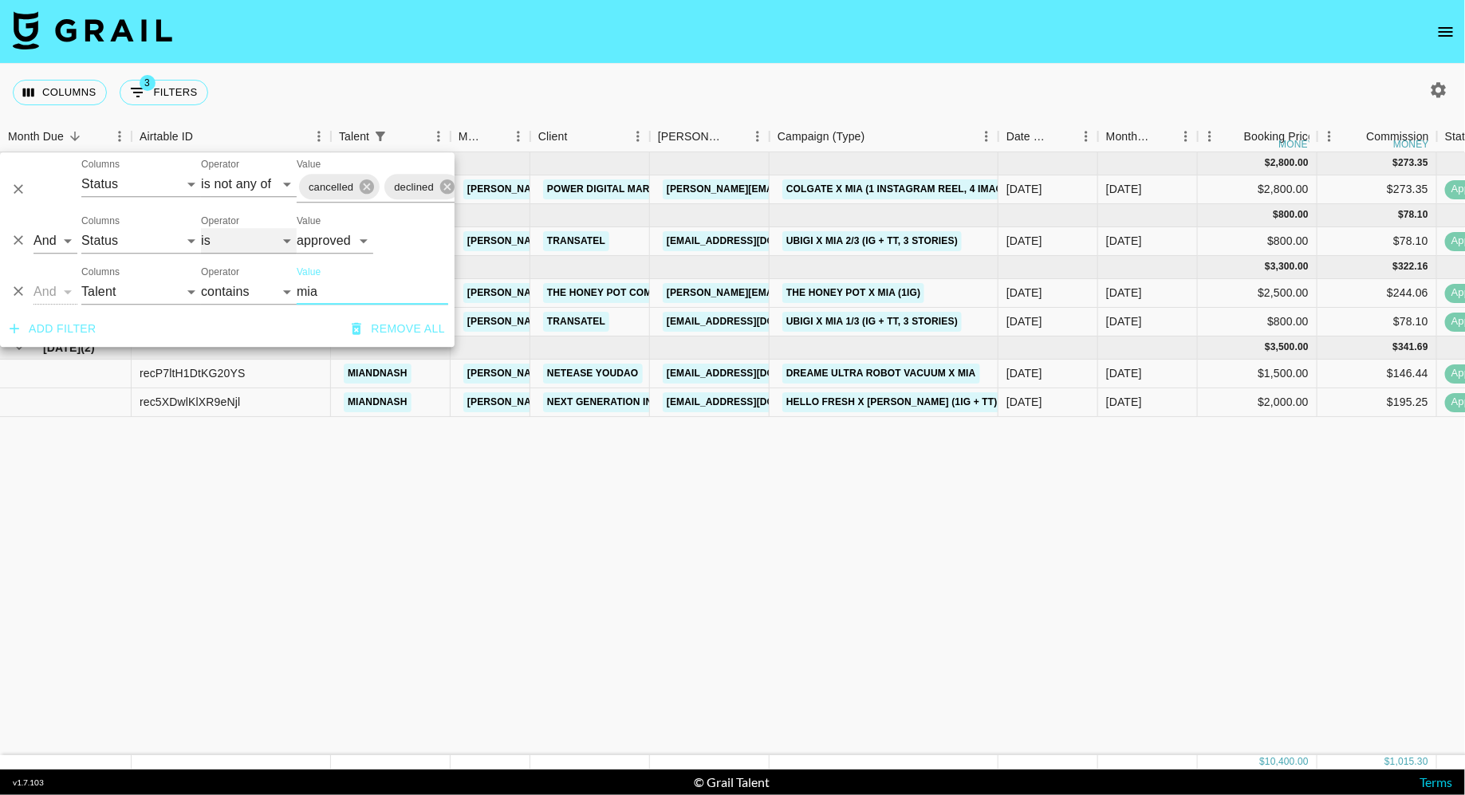
click at [242, 243] on select "is is not is any of is not any of" at bounding box center [249, 241] width 96 height 26
select select "not"
click at [201, 228] on select "is is not is any of is not any of" at bounding box center [249, 241] width 96 height 26
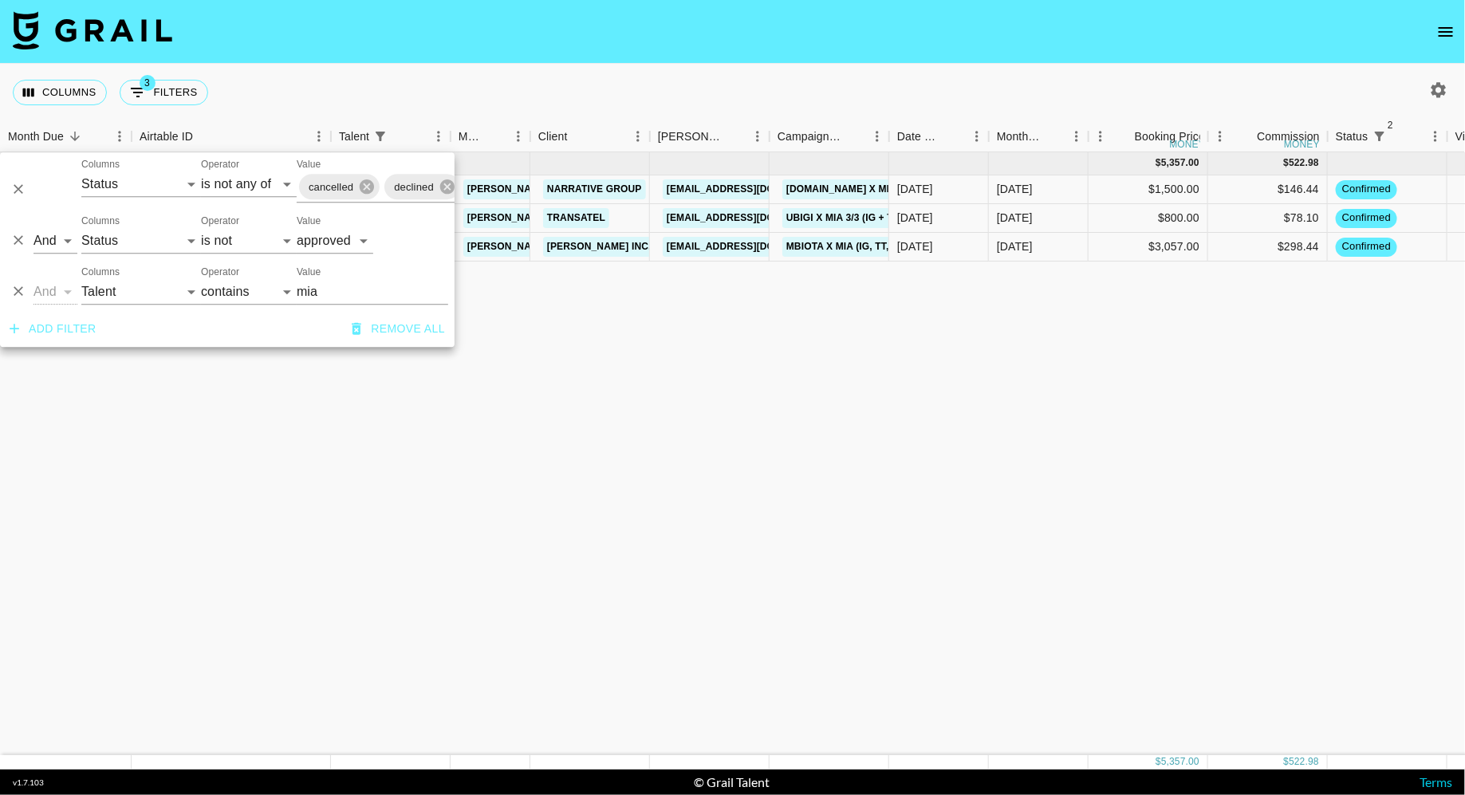
click at [575, 49] on nav at bounding box center [732, 32] width 1465 height 64
